Goal: Obtain resource: Obtain resource

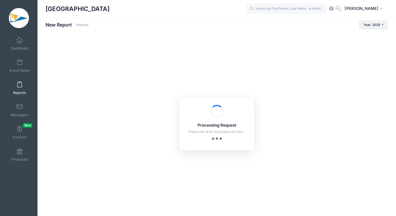
checkbox input "true"
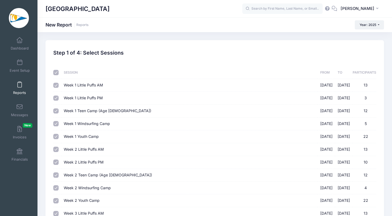
click at [56, 72] on input "checkbox" at bounding box center [55, 72] width 5 height 5
checkbox input "false"
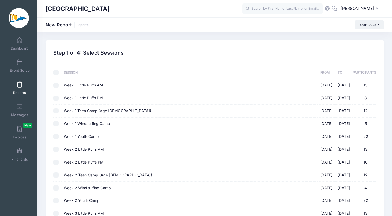
checkbox input "false"
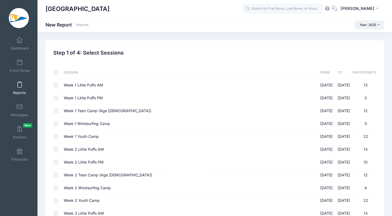
checkbox input "false"
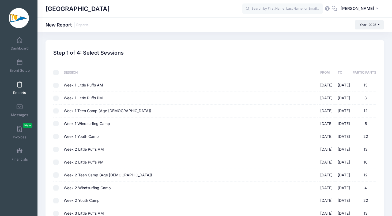
checkbox input "false"
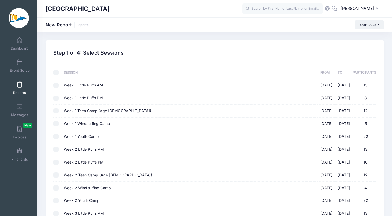
checkbox input "false"
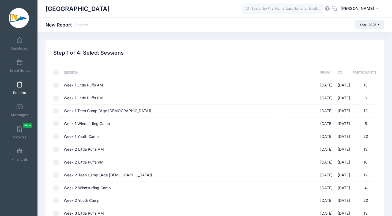
checkbox input "false"
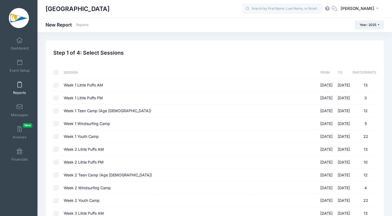
checkbox input "false"
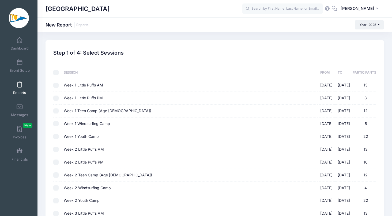
checkbox input "false"
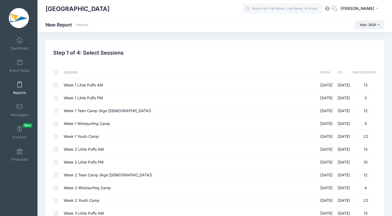
checkbox input "false"
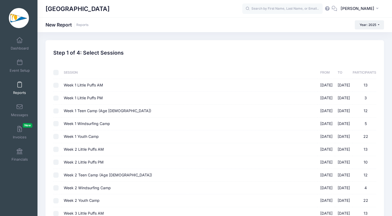
checkbox input "false"
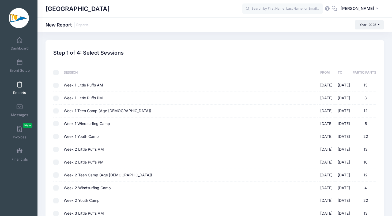
checkbox input "false"
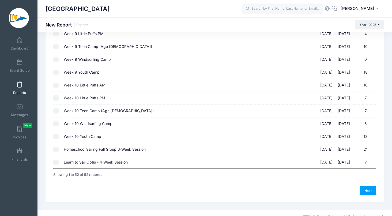
scroll to position [584, 0]
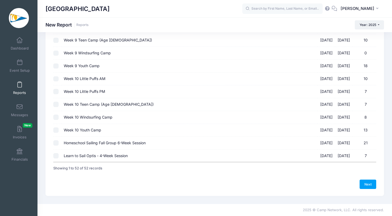
click at [56, 142] on input "Homeschool Sailing Fall Group 6-Week Session [DATE] - [DATE] 21" at bounding box center [55, 142] width 5 height 5
checkbox input "true"
click at [57, 154] on input "Learn to Sail Optis - 4-Week Session [DATE] - [DATE] 7" at bounding box center [55, 155] width 5 height 5
checkbox input "true"
click at [370, 187] on link "Next" at bounding box center [367, 183] width 17 height 9
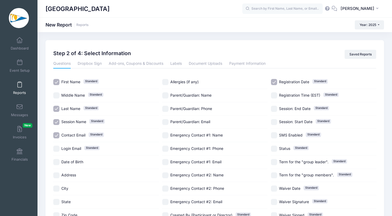
click at [57, 83] on input "First Name Standard" at bounding box center [56, 82] width 6 height 6
checkbox input "false"
click at [56, 108] on input "Last Name Standard" at bounding box center [56, 109] width 6 height 6
checkbox input "false"
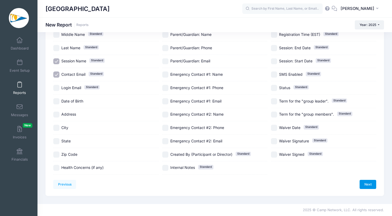
click at [365, 185] on link "Next" at bounding box center [367, 184] width 17 height 9
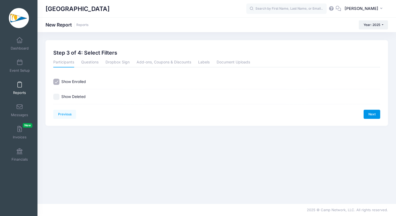
click at [374, 116] on link "Next" at bounding box center [371, 114] width 17 height 9
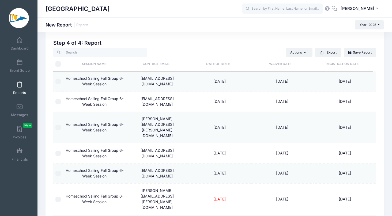
scroll to position [10, 0]
click at [328, 51] on button "Export" at bounding box center [328, 52] width 26 height 9
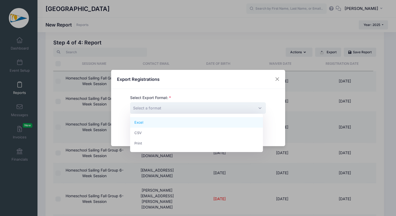
click at [258, 108] on span "Select a format" at bounding box center [198, 108] width 136 height 12
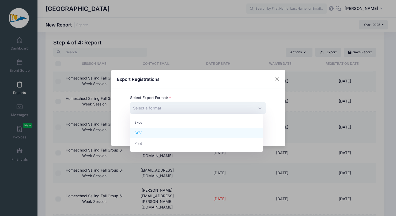
select select "csv"
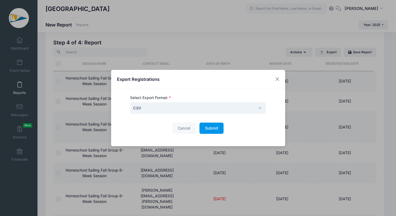
click at [202, 128] on button "Submit Please wait..." at bounding box center [211, 129] width 24 height 12
